Goal: Find specific page/section: Find specific page/section

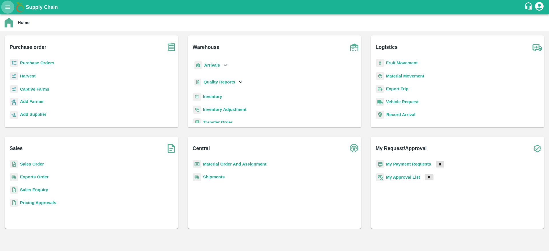
click at [6, 2] on button "open drawer" at bounding box center [7, 7] width 13 height 13
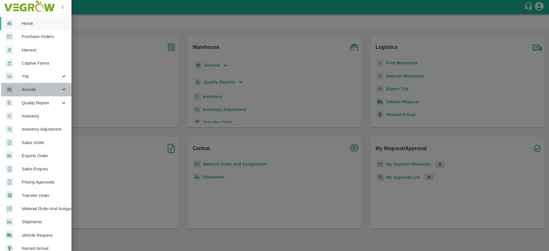
click at [36, 86] on span "Arrivals" at bounding box center [41, 89] width 39 height 6
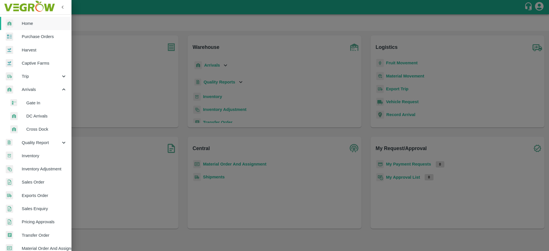
click at [39, 117] on span "DC Arrivals" at bounding box center [46, 116] width 41 height 6
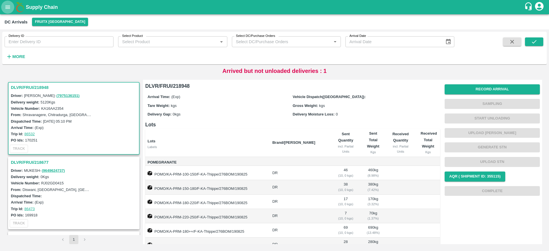
click at [10, 5] on icon "open drawer" at bounding box center [8, 7] width 6 height 6
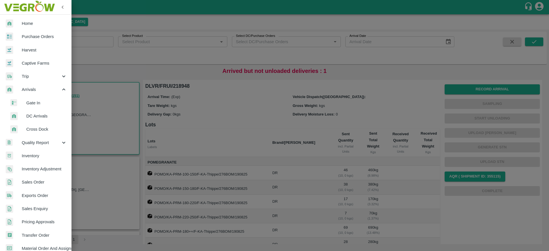
click at [36, 156] on span "Inventory" at bounding box center [44, 156] width 45 height 6
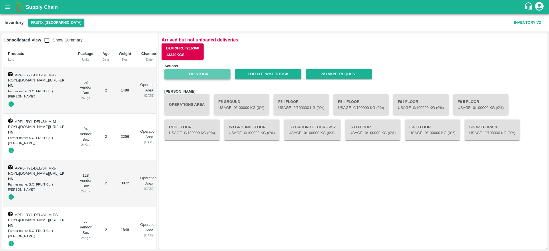
click at [199, 77] on link "EOD Stock" at bounding box center [197, 74] width 66 height 10
click at [9, 7] on icon "open drawer" at bounding box center [7, 6] width 5 height 3
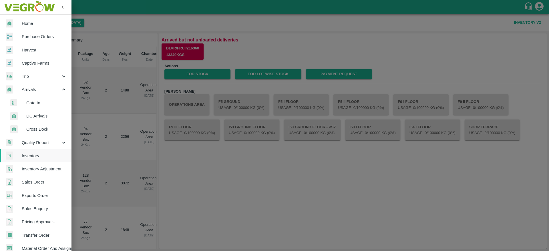
click at [41, 115] on span "DC Arrivals" at bounding box center [46, 116] width 41 height 6
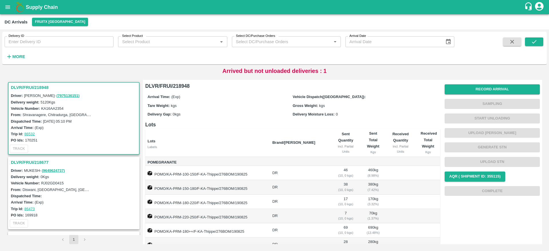
click at [19, 85] on h3 "DLVR/FRUI/218948" at bounding box center [75, 87] width 128 height 7
click at [23, 91] on h3 "DLVR/FRUI/218948" at bounding box center [75, 87] width 128 height 7
click at [26, 86] on h3 "DLVR/FRUI/218948" at bounding box center [75, 87] width 128 height 7
click at [34, 87] on h3 "DLVR/FRUI/218948" at bounding box center [75, 87] width 128 height 7
